Goal: Navigation & Orientation: Find specific page/section

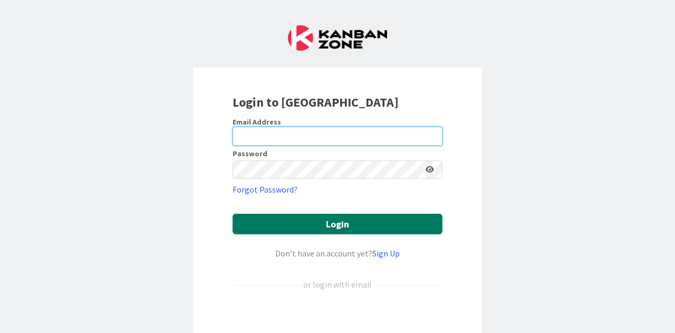
type input "[EMAIL_ADDRESS][DOMAIN_NAME]"
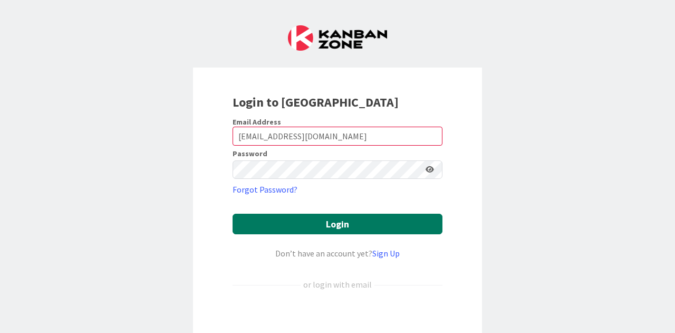
click at [358, 222] on button "Login" at bounding box center [337, 223] width 210 height 21
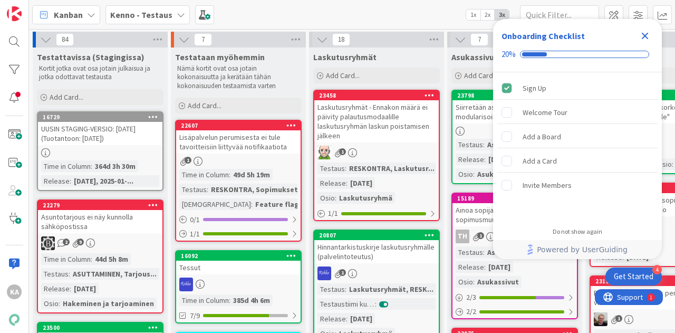
click at [648, 37] on icon "Close Checklist" at bounding box center [644, 36] width 13 height 13
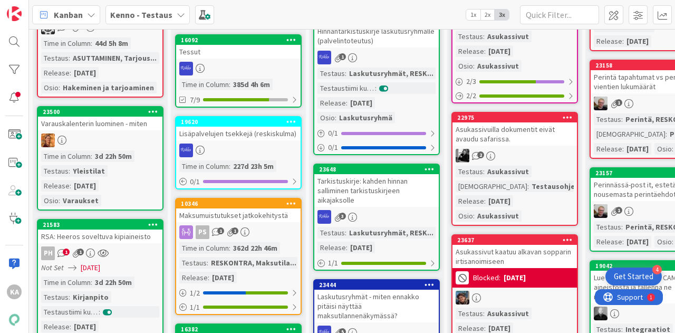
scroll to position [220, 0]
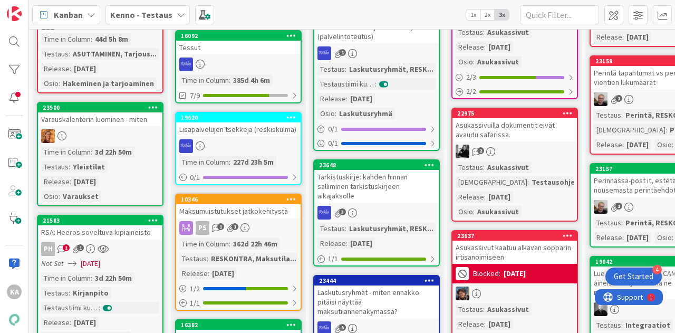
click at [119, 127] on div "23500 Varauskalenterin luominen - miten Time in Column : 3d 22h 50m Testaus : Y…" at bounding box center [100, 154] width 127 height 104
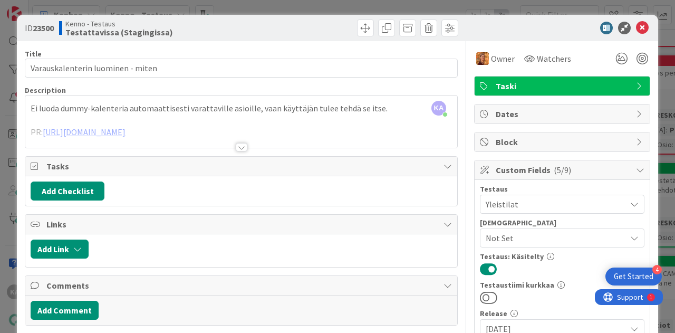
click at [236, 143] on div at bounding box center [242, 147] width 12 height 8
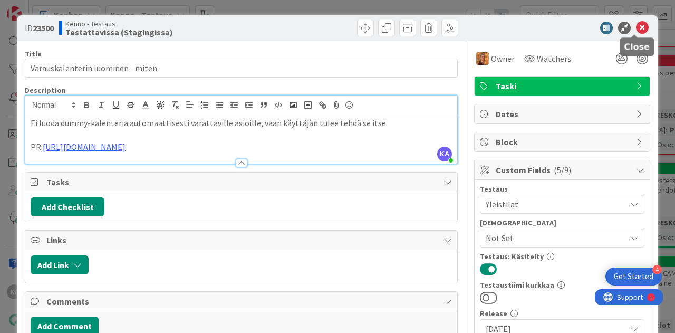
click at [636, 27] on icon at bounding box center [642, 28] width 13 height 13
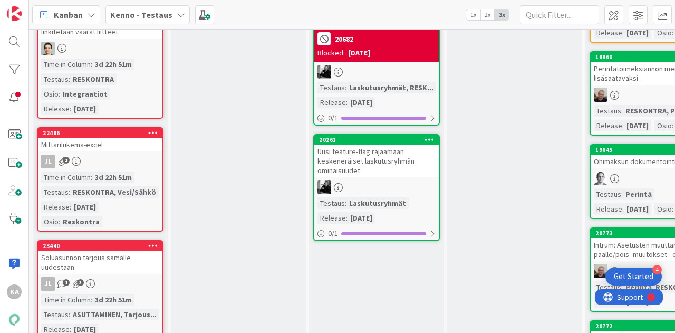
scroll to position [1809, 0]
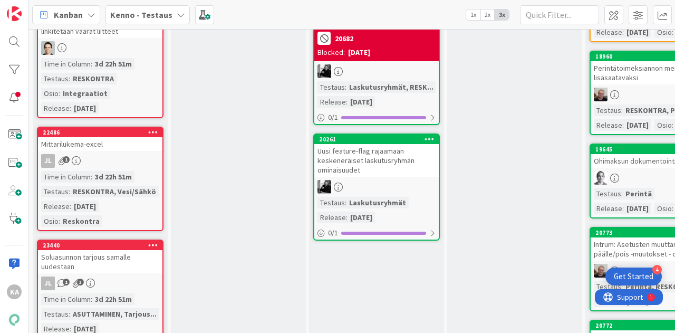
click at [94, 143] on div "Mittarilukema-excel" at bounding box center [100, 144] width 124 height 14
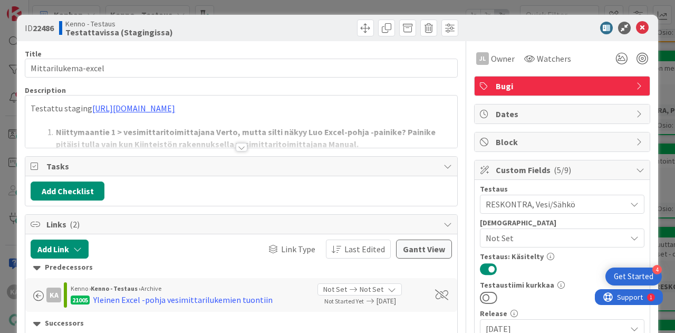
click at [236, 147] on div at bounding box center [242, 147] width 12 height 8
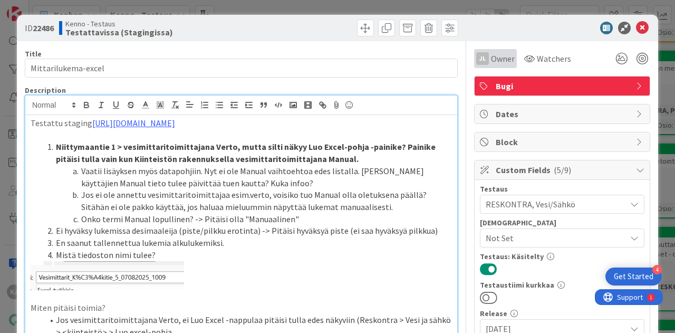
click at [491, 53] on span "Owner" at bounding box center [503, 58] width 24 height 13
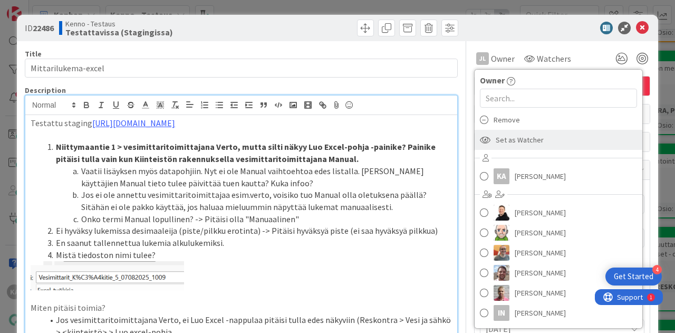
click at [521, 138] on span "Set as Watcher" at bounding box center [519, 140] width 48 height 16
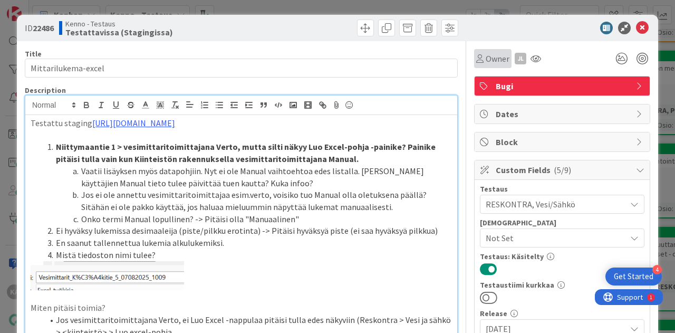
click at [485, 62] on span "Owner" at bounding box center [497, 58] width 24 height 13
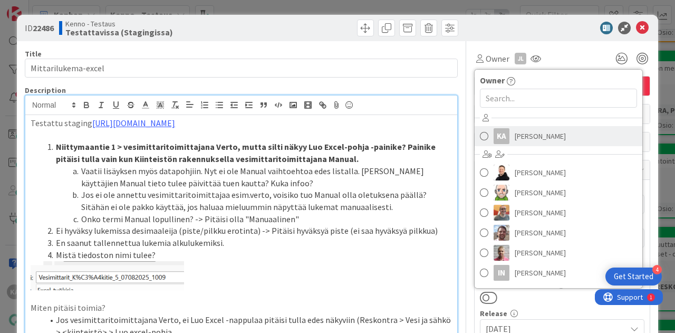
click at [515, 140] on span "[PERSON_NAME]" at bounding box center [539, 136] width 51 height 16
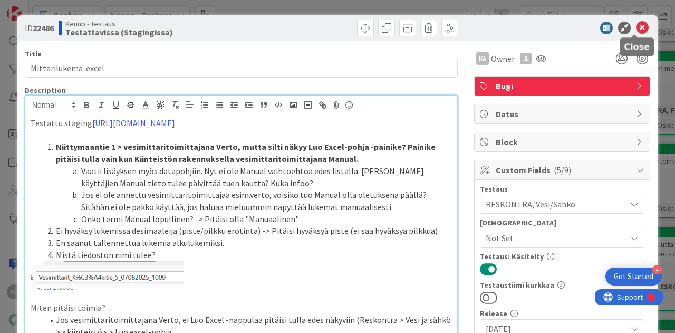
click at [636, 29] on icon at bounding box center [642, 28] width 13 height 13
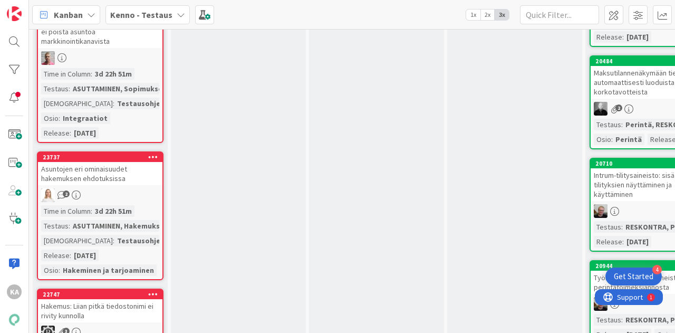
scroll to position [2167, 0]
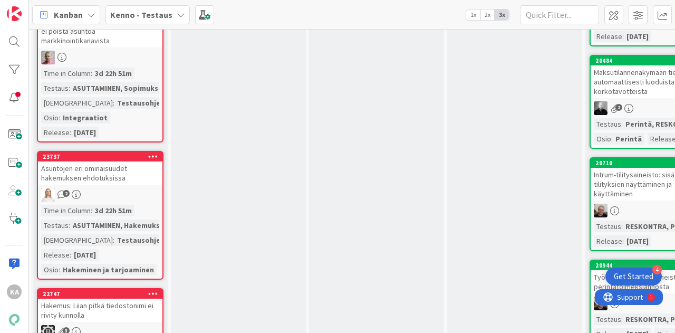
click at [116, 168] on div "Asuntojen eri ominaisuudet hakemuksen ehdotuksissa" at bounding box center [100, 172] width 124 height 23
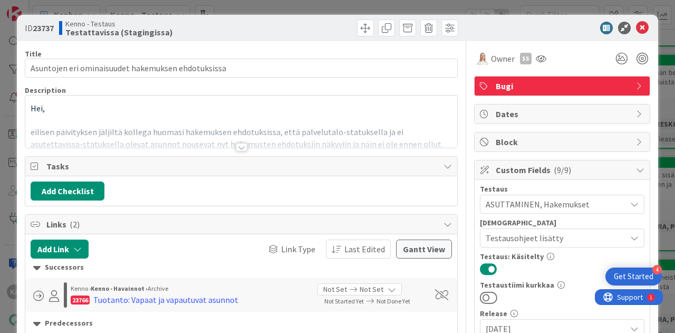
click at [236, 144] on div at bounding box center [242, 147] width 12 height 8
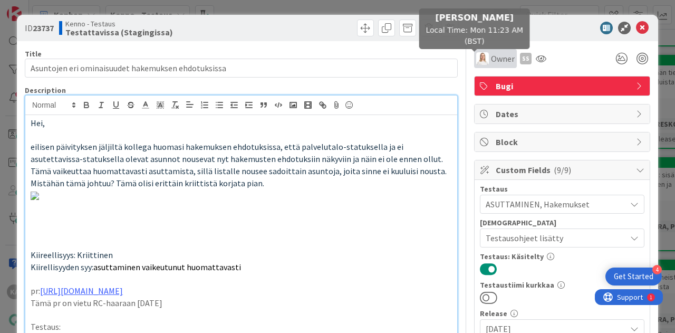
click at [479, 64] on img at bounding box center [482, 58] width 13 height 13
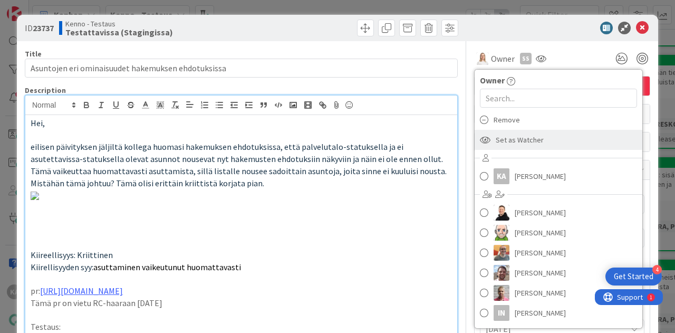
click at [500, 147] on span "Set as Watcher" at bounding box center [519, 140] width 48 height 16
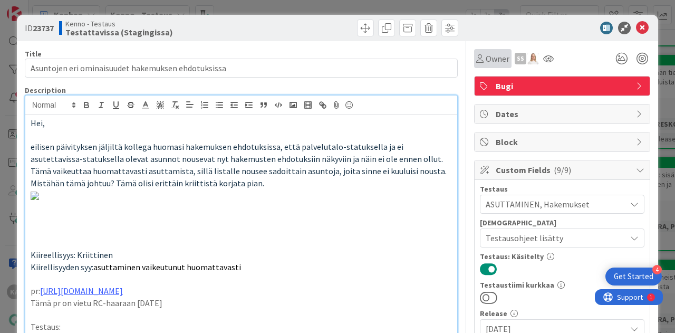
click at [490, 55] on span "Owner" at bounding box center [497, 58] width 24 height 13
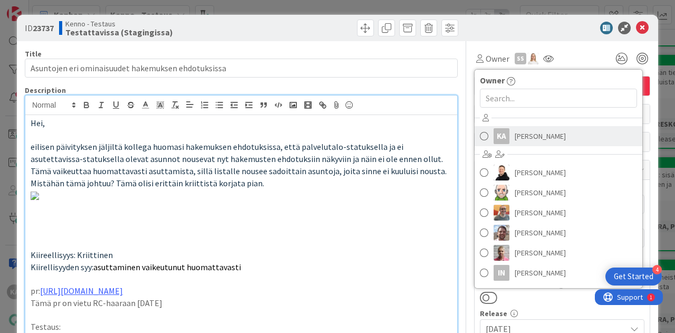
click at [517, 137] on span "[PERSON_NAME]" at bounding box center [539, 136] width 51 height 16
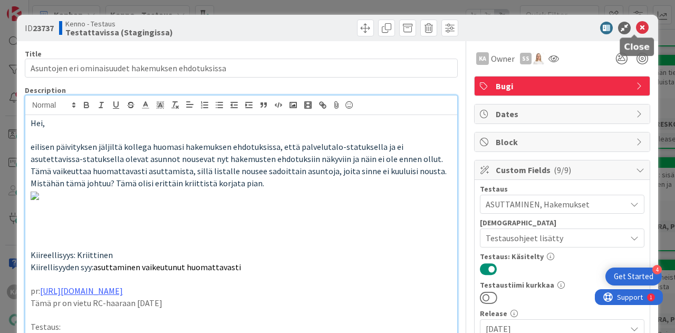
click at [636, 29] on icon at bounding box center [642, 28] width 13 height 13
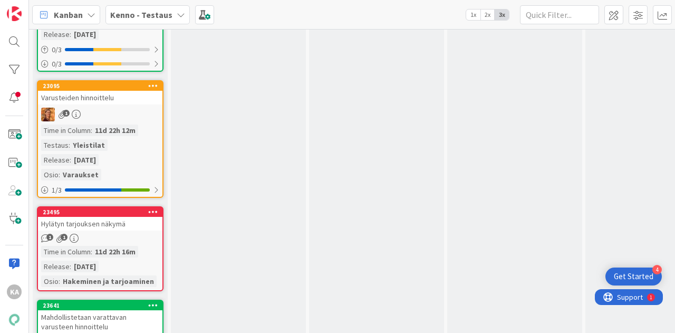
scroll to position [3787, 0]
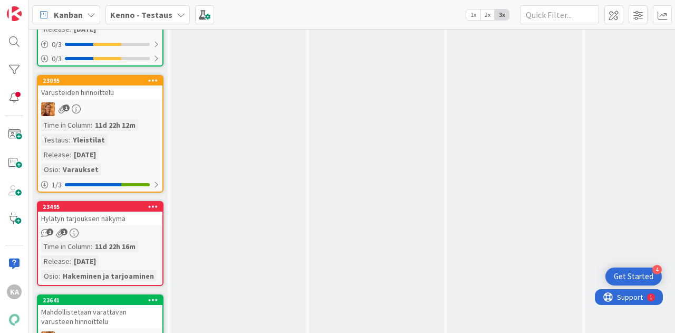
click at [110, 99] on div "Varusteiden hinnoittelu" at bounding box center [100, 92] width 124 height 14
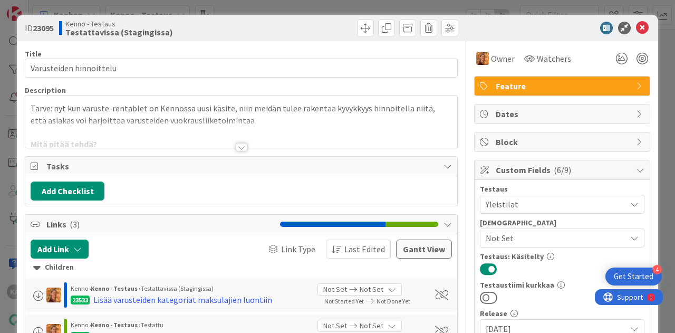
click at [239, 144] on div at bounding box center [242, 147] width 12 height 8
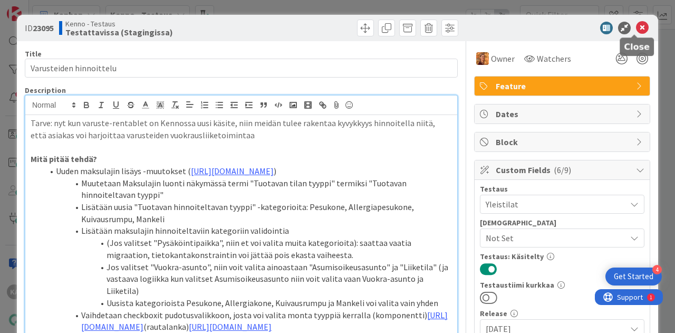
click at [636, 32] on icon at bounding box center [642, 28] width 13 height 13
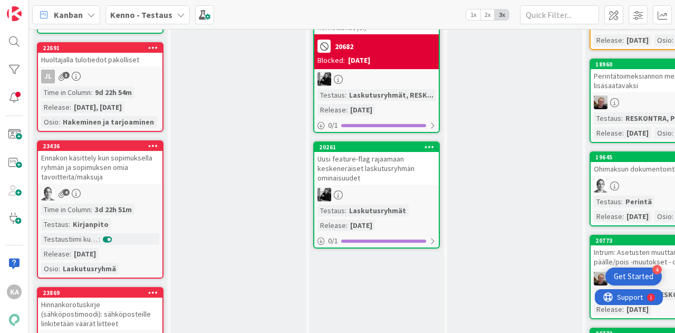
scroll to position [1802, 0]
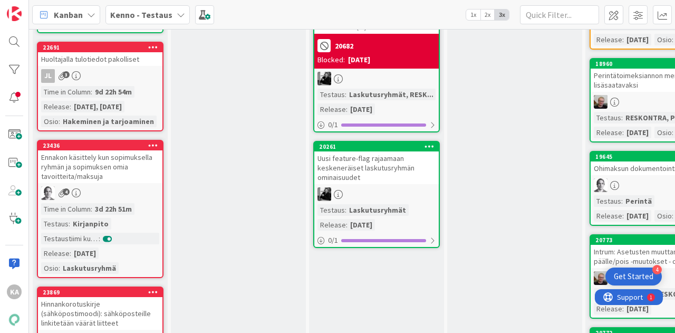
click at [131, 57] on div "Huoltajalla tulotiedot pakolliset" at bounding box center [100, 59] width 124 height 14
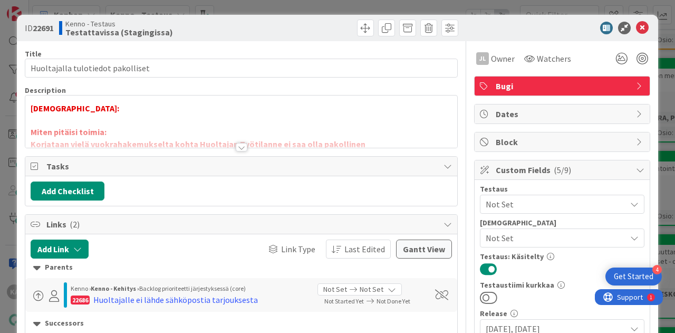
click at [238, 144] on div at bounding box center [242, 147] width 12 height 8
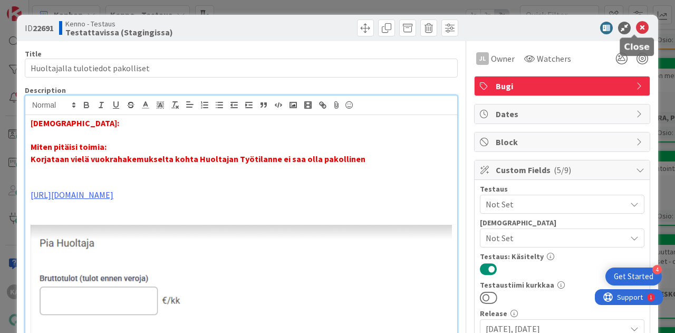
click at [636, 28] on icon at bounding box center [642, 28] width 13 height 13
